Goal: Find specific page/section: Find specific page/section

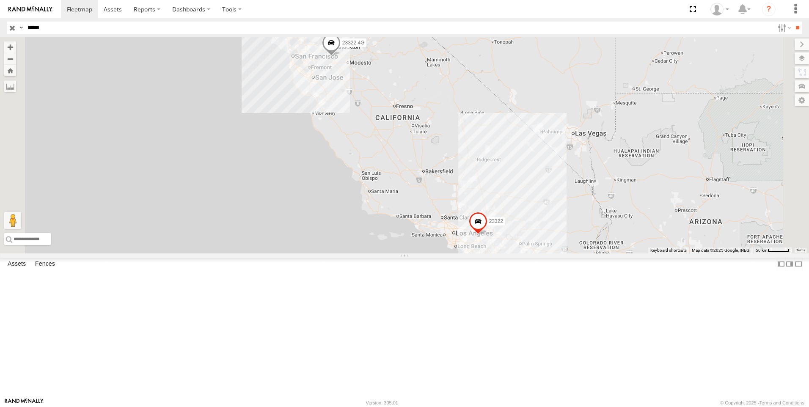
click at [113, 31] on input "*****" at bounding box center [399, 28] width 750 height 12
click at [793, 22] on input "**" at bounding box center [798, 28] width 10 height 12
click at [341, 56] on span at bounding box center [331, 44] width 19 height 23
click at [468, 136] on div "23322 23322 4G 23322 4G All Assets W Sugar [PERSON_NAME] 37.7739 , -121.42281 0…" at bounding box center [404, 145] width 809 height 216
click at [0, 0] on div "All Assets" at bounding box center [0, 0] width 0 height 0
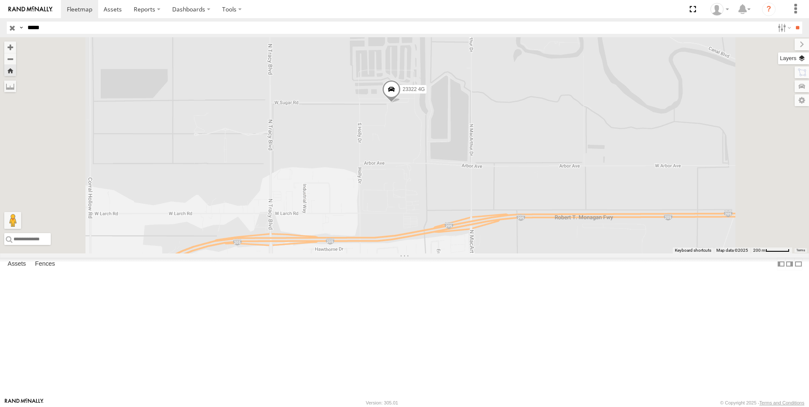
click at [808, 58] on label at bounding box center [793, 58] width 31 height 12
click at [0, 0] on span "Basemaps" at bounding box center [0, 0] width 0 height 0
click at [0, 0] on span "Satellite + Roadmap" at bounding box center [0, 0] width 0 height 0
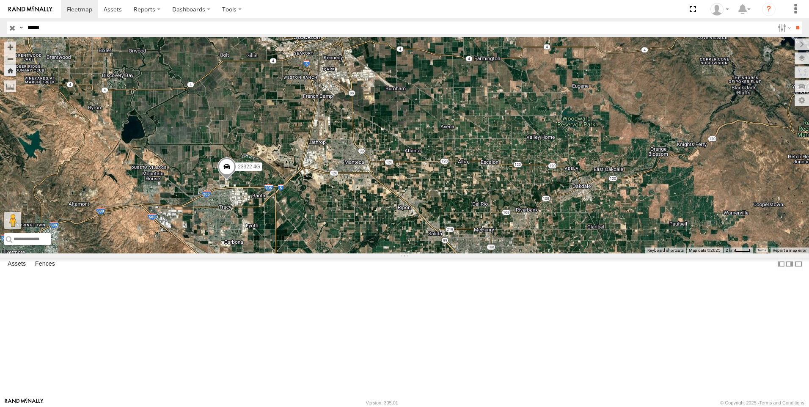
drag, startPoint x: 573, startPoint y: 225, endPoint x: 367, endPoint y: 270, distance: 211.0
click at [367, 254] on div "23322 4G" at bounding box center [404, 145] width 809 height 216
click at [236, 180] on span at bounding box center [227, 168] width 19 height 23
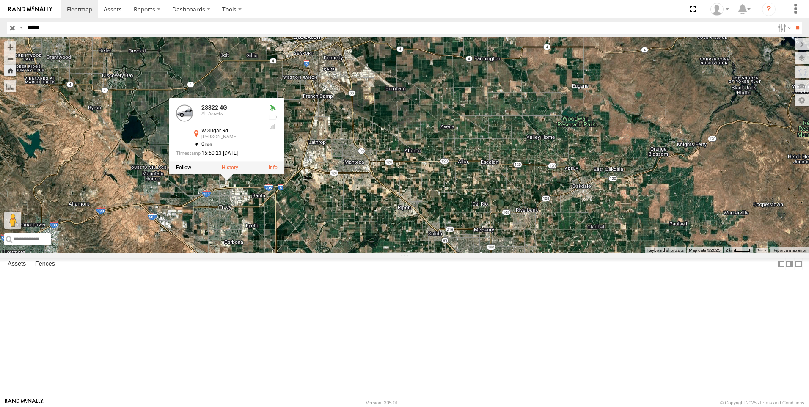
click at [238, 171] on label at bounding box center [230, 168] width 17 height 6
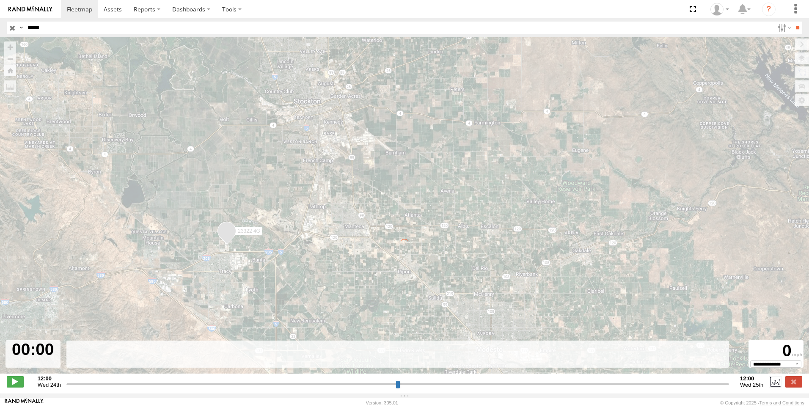
type input "**********"
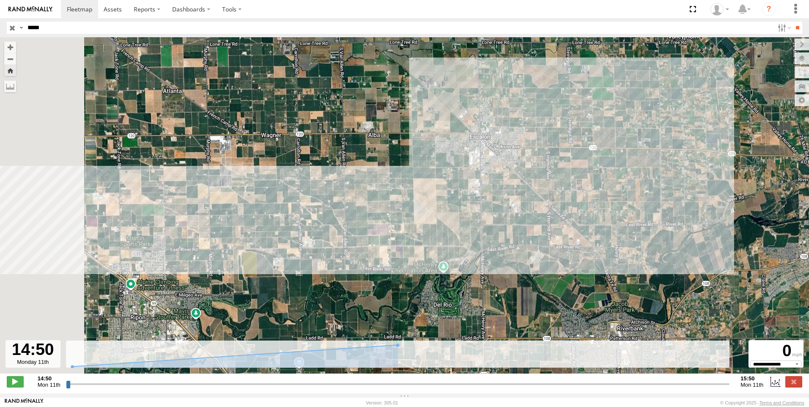
drag, startPoint x: 209, startPoint y: 176, endPoint x: 530, endPoint y: 192, distance: 321.6
click at [530, 192] on div "23322 4G" at bounding box center [404, 209] width 809 height 345
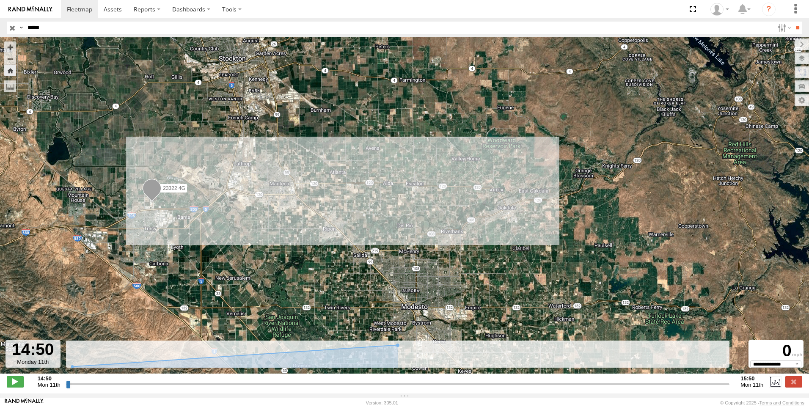
drag, startPoint x: 117, startPoint y: 219, endPoint x: 237, endPoint y: 221, distance: 120.2
click at [237, 221] on div "23322 4G" at bounding box center [404, 209] width 809 height 345
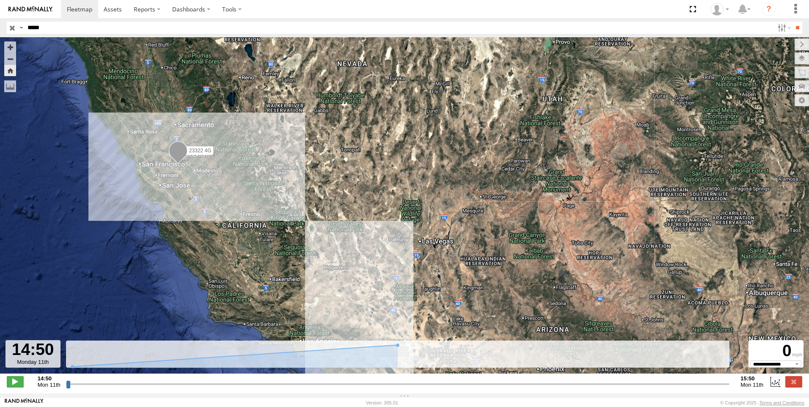
click at [0, 0] on span "Terrain" at bounding box center [0, 0] width 0 height 0
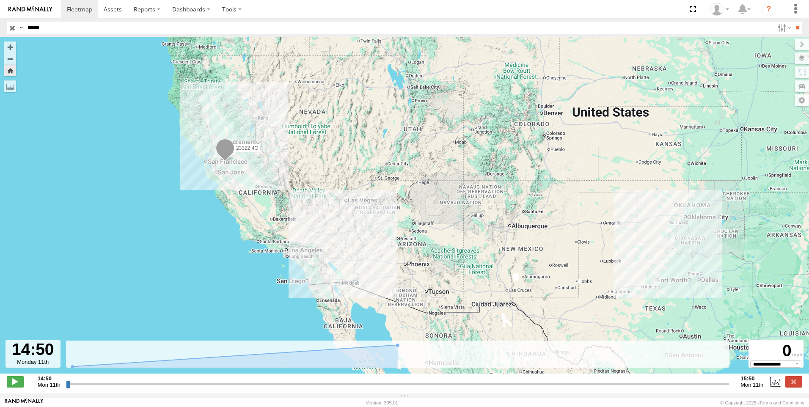
click at [0, 0] on span "Night" at bounding box center [0, 0] width 0 height 0
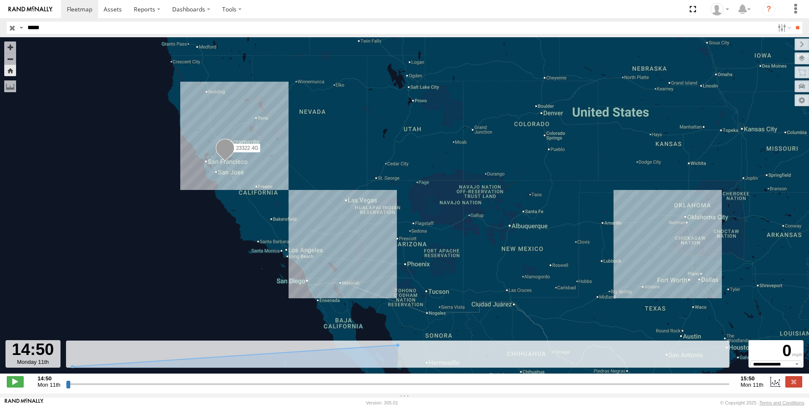
click at [0, 0] on span "Roadmap" at bounding box center [0, 0] width 0 height 0
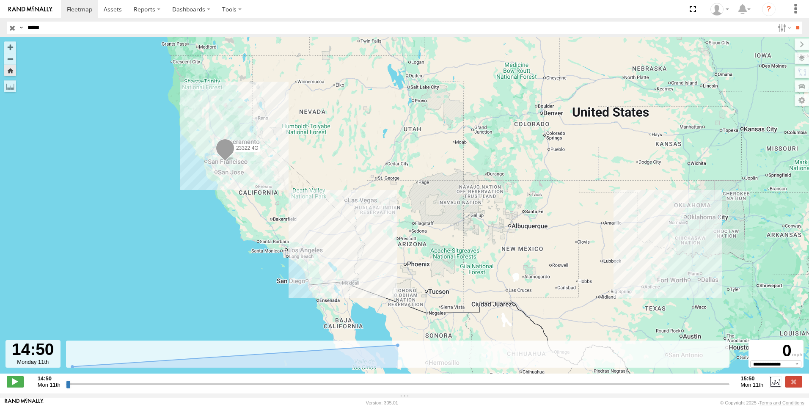
click at [0, 0] on span "Grayscale" at bounding box center [0, 0] width 0 height 0
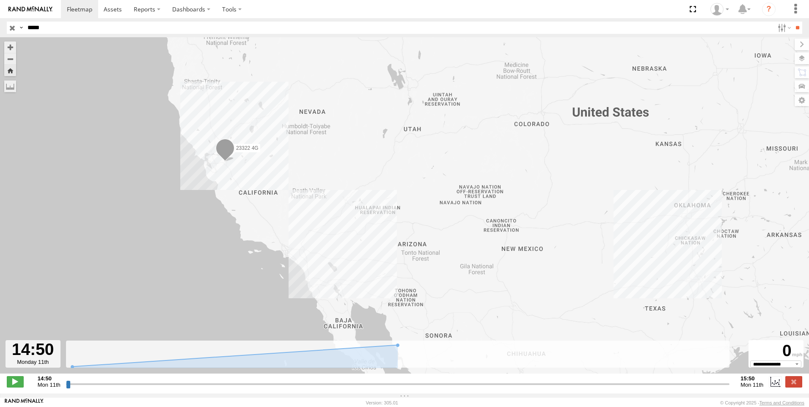
click at [0, 0] on span "Default" at bounding box center [0, 0] width 0 height 0
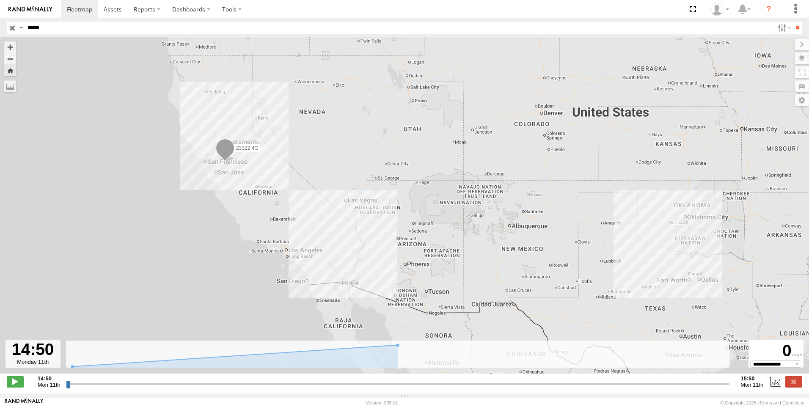
click at [0, 0] on span "Terrain" at bounding box center [0, 0] width 0 height 0
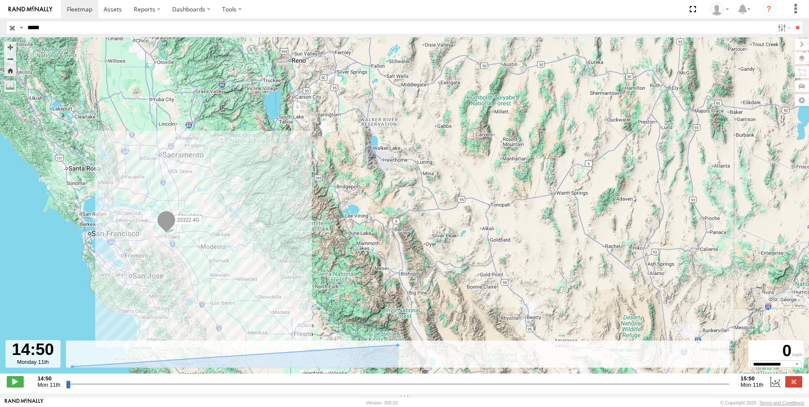
drag, startPoint x: 91, startPoint y: 167, endPoint x: 164, endPoint y: 307, distance: 158.3
click at [164, 307] on div "23322 4G" at bounding box center [404, 209] width 809 height 345
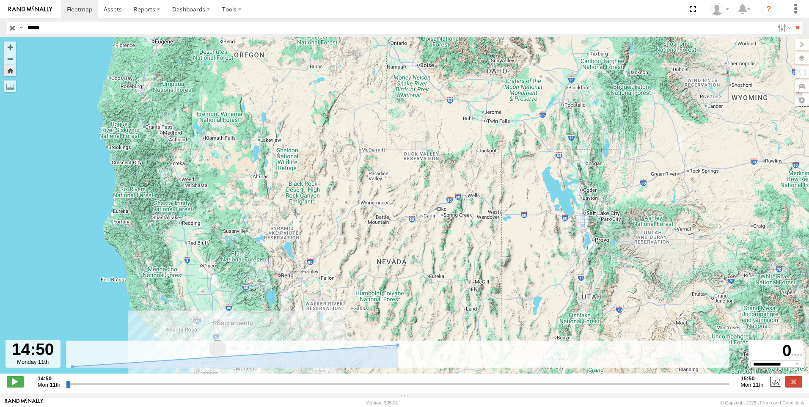
drag, startPoint x: 154, startPoint y: 123, endPoint x: 182, endPoint y: 232, distance: 112.1
click at [182, 232] on div "23322 4G" at bounding box center [404, 209] width 809 height 345
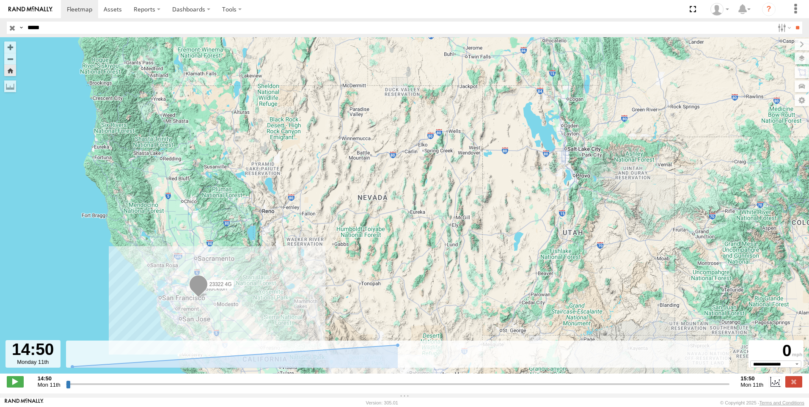
drag, startPoint x: 163, startPoint y: 313, endPoint x: 143, endPoint y: 244, distance: 72.0
click at [143, 245] on div "23322 4G" at bounding box center [404, 209] width 809 height 345
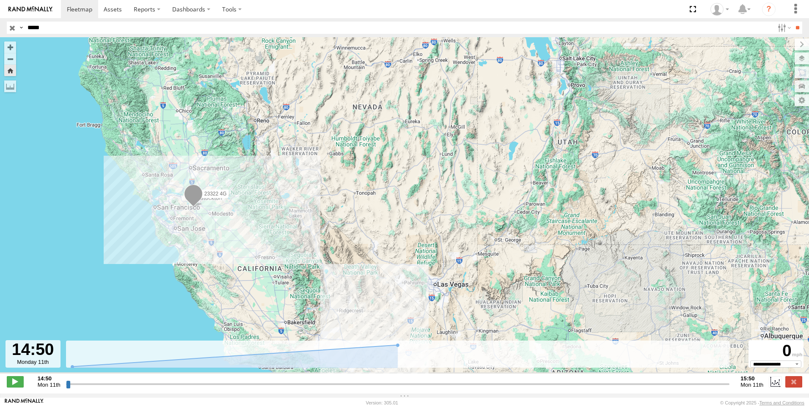
drag, startPoint x: 90, startPoint y: 221, endPoint x: 81, endPoint y: 112, distance: 109.1
click at [82, 113] on div "23322 4G" at bounding box center [404, 209] width 809 height 345
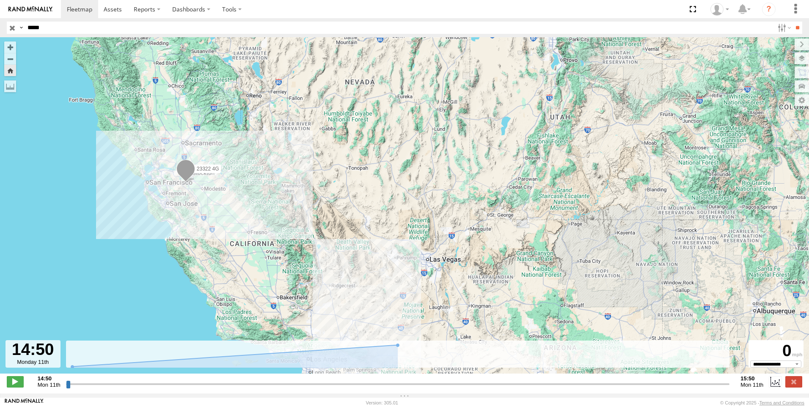
click at [159, 30] on input "*****" at bounding box center [399, 28] width 750 height 12
click at [793, 22] on input "**" at bounding box center [798, 28] width 10 height 12
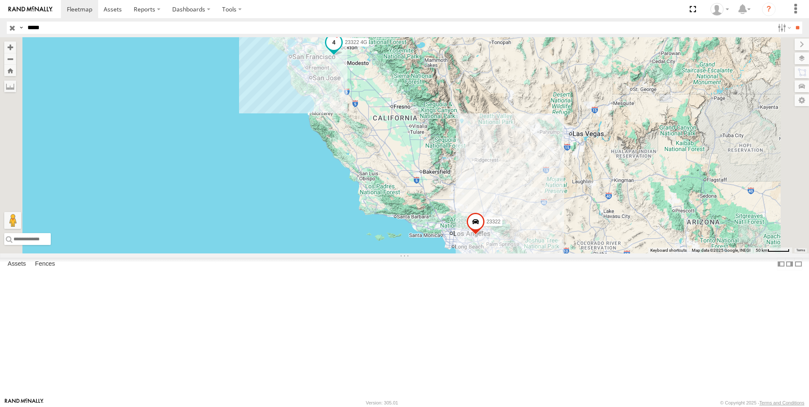
click at [342, 50] on span at bounding box center [333, 42] width 15 height 15
click at [385, 141] on div "23322 23322 4G 23322 4G All Assets [GEOGRAPHIC_DATA][PERSON_NAME] 37.78955 , -1…" at bounding box center [404, 145] width 809 height 216
click at [0, 0] on div "23322 4G" at bounding box center [0, 0] width 0 height 0
